Goal: Task Accomplishment & Management: Manage account settings

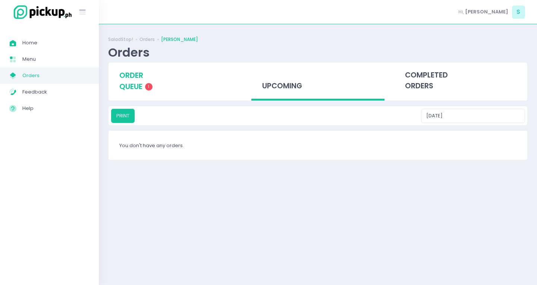
click at [134, 84] on span "order queue" at bounding box center [131, 80] width 24 height 21
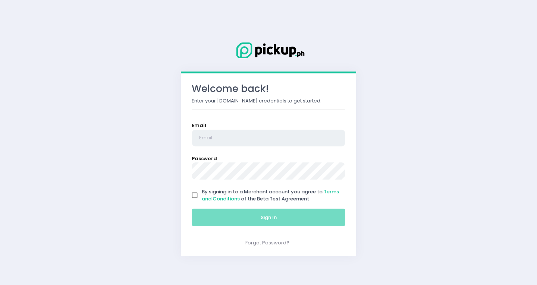
type input "[EMAIL_ADDRESS][PERSON_NAME][DOMAIN_NAME]"
click at [193, 195] on input "By signing in to a Merchant account you agree to Terms and Conditions of the Be…" at bounding box center [195, 195] width 14 height 14
checkbox input "true"
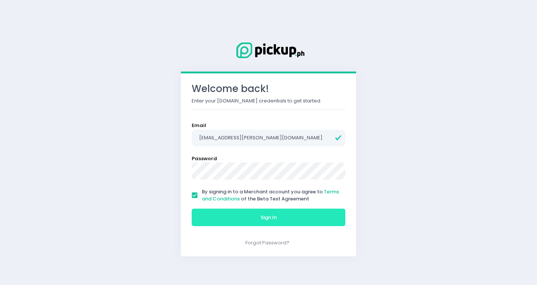
click at [216, 219] on button "Sign In" at bounding box center [269, 218] width 154 height 18
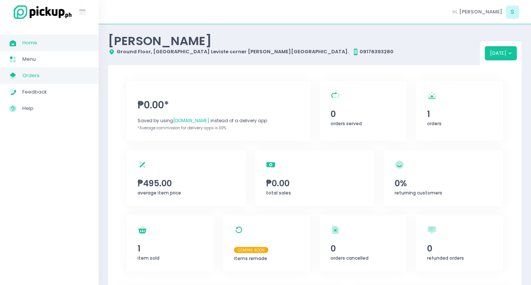
click at [78, 71] on span "Orders" at bounding box center [55, 76] width 67 height 10
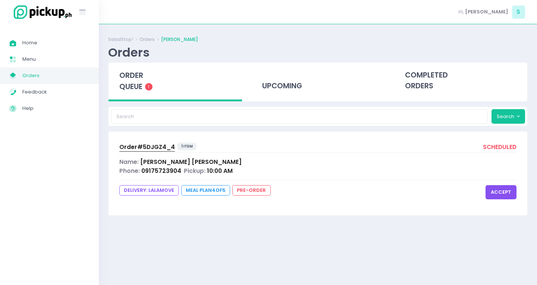
click at [490, 189] on button "accept" at bounding box center [500, 192] width 31 height 14
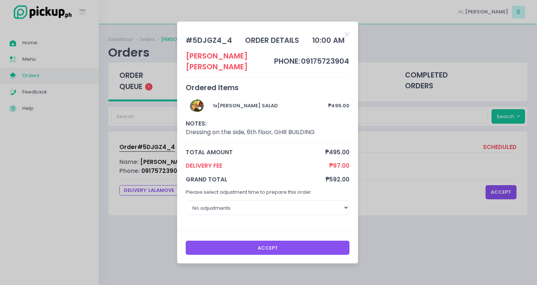
click at [313, 246] on button "Accept" at bounding box center [268, 248] width 164 height 14
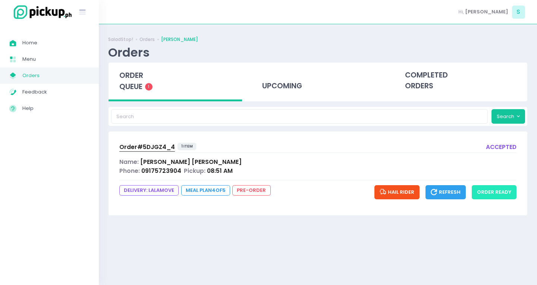
click at [490, 196] on button "order ready" at bounding box center [494, 192] width 45 height 14
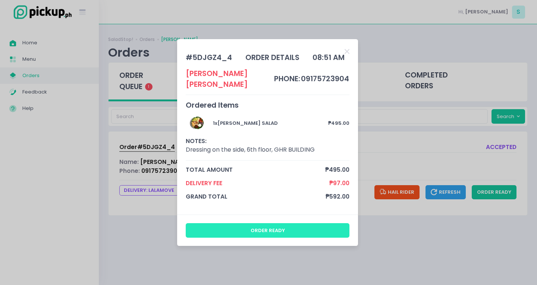
click at [237, 226] on button "order ready" at bounding box center [268, 230] width 164 height 14
